Goal: Book appointment/travel/reservation

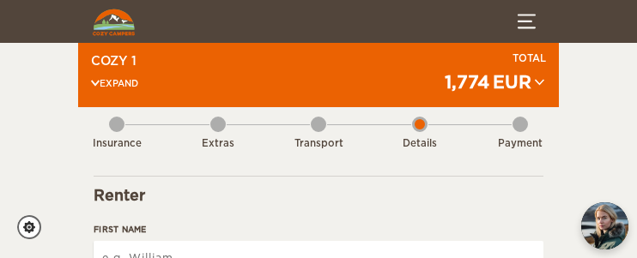
click at [517, 123] on div "Payment" at bounding box center [520, 120] width 15 height 26
click at [100, 82] on span "Expand" at bounding box center [114, 83] width 47 height 12
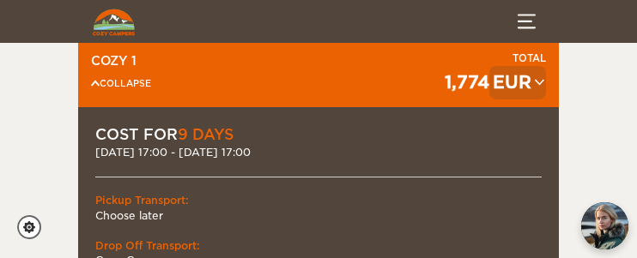
click at [531, 86] on span "EUR" at bounding box center [517, 82] width 57 height 33
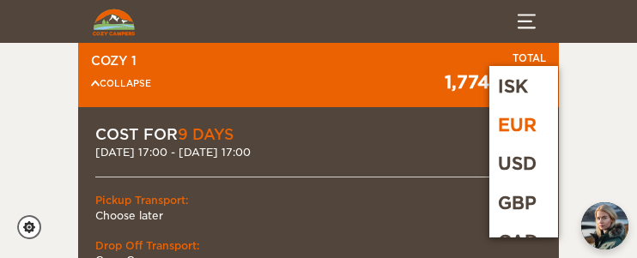
click at [532, 124] on div "EUR" at bounding box center [523, 125] width 69 height 39
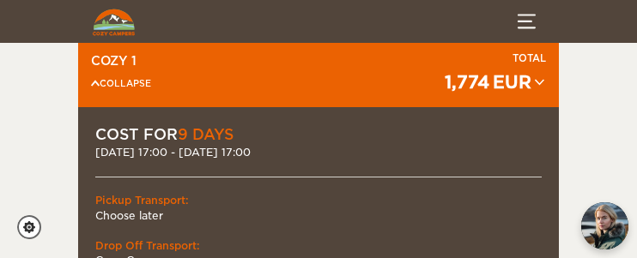
click at [110, 27] on img at bounding box center [114, 22] width 42 height 27
